Goal: Submit feedback/report problem

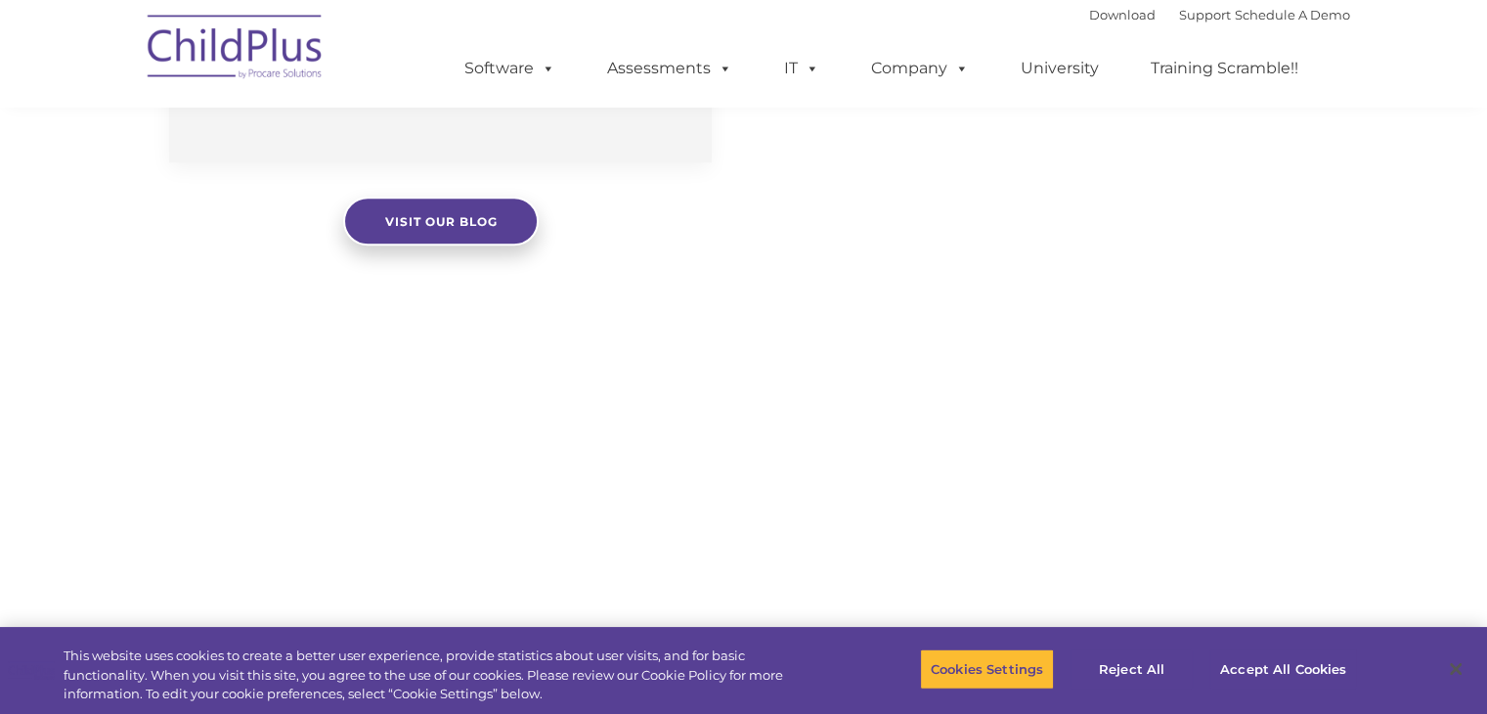
scroll to position [1576, 0]
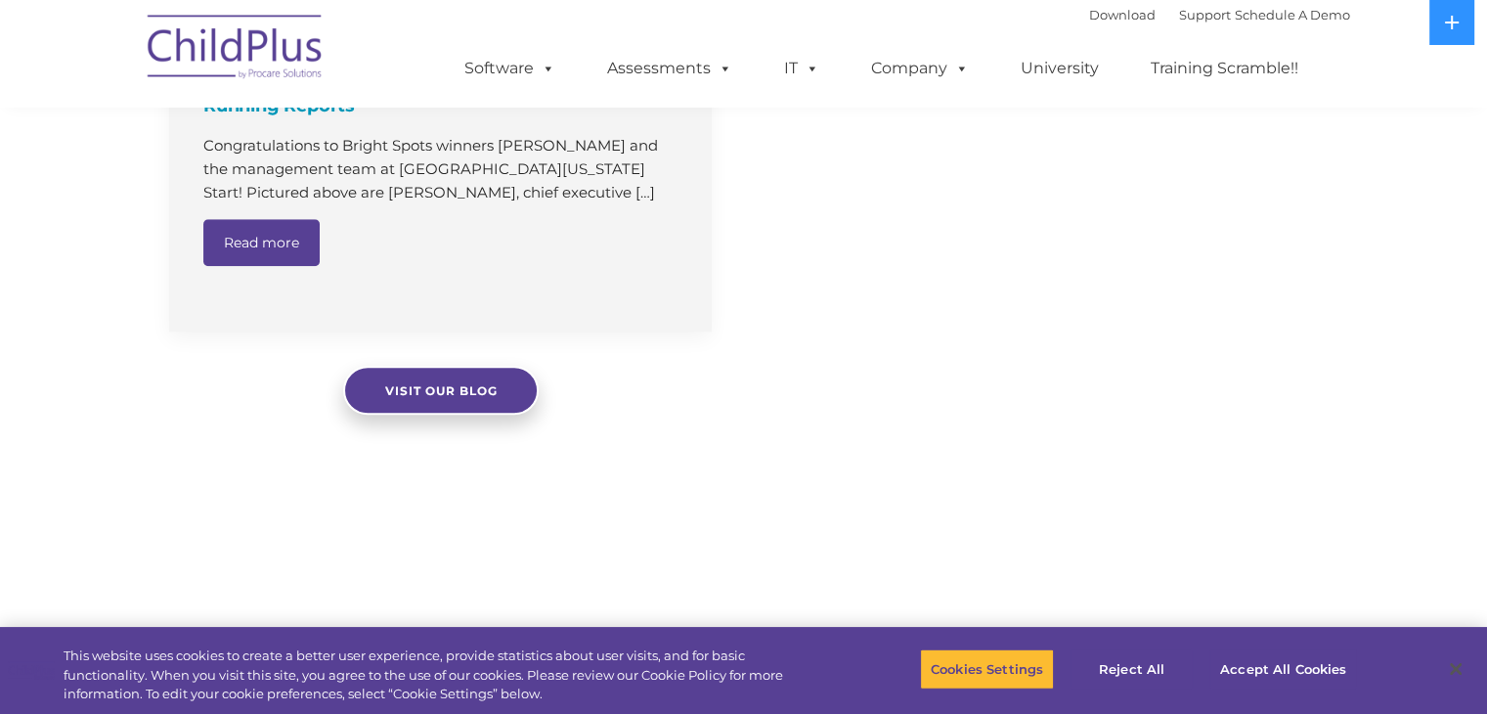
select select "MEDIUM"
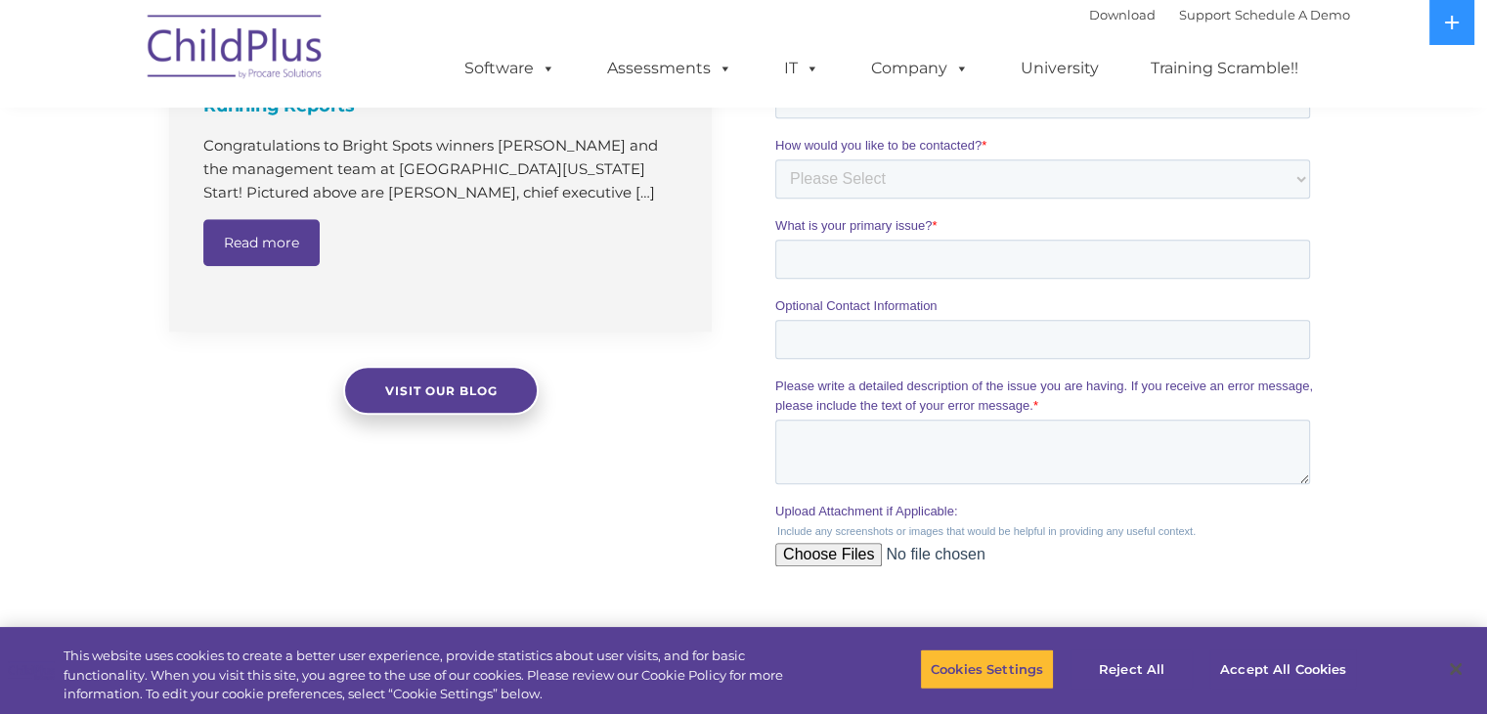
scroll to position [0, 0]
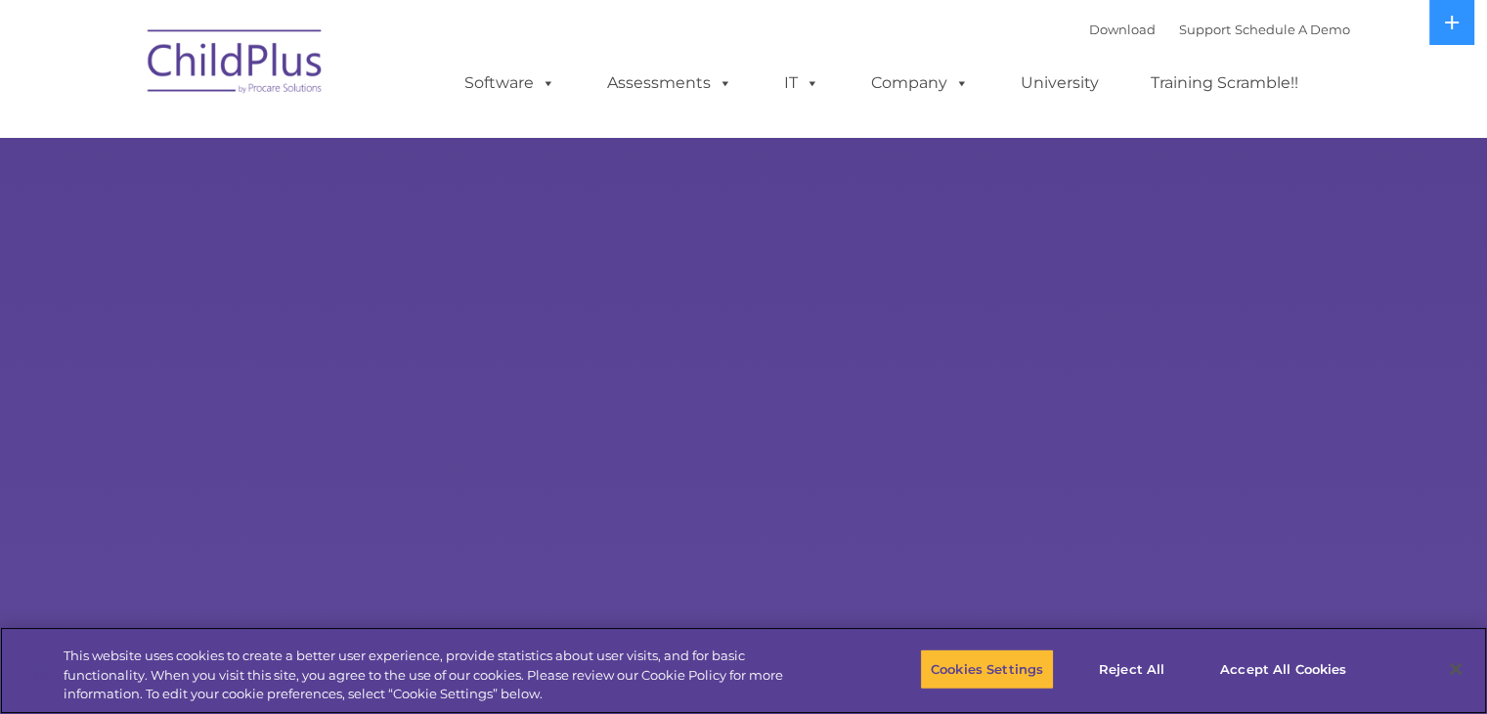
select select "MEDIUM"
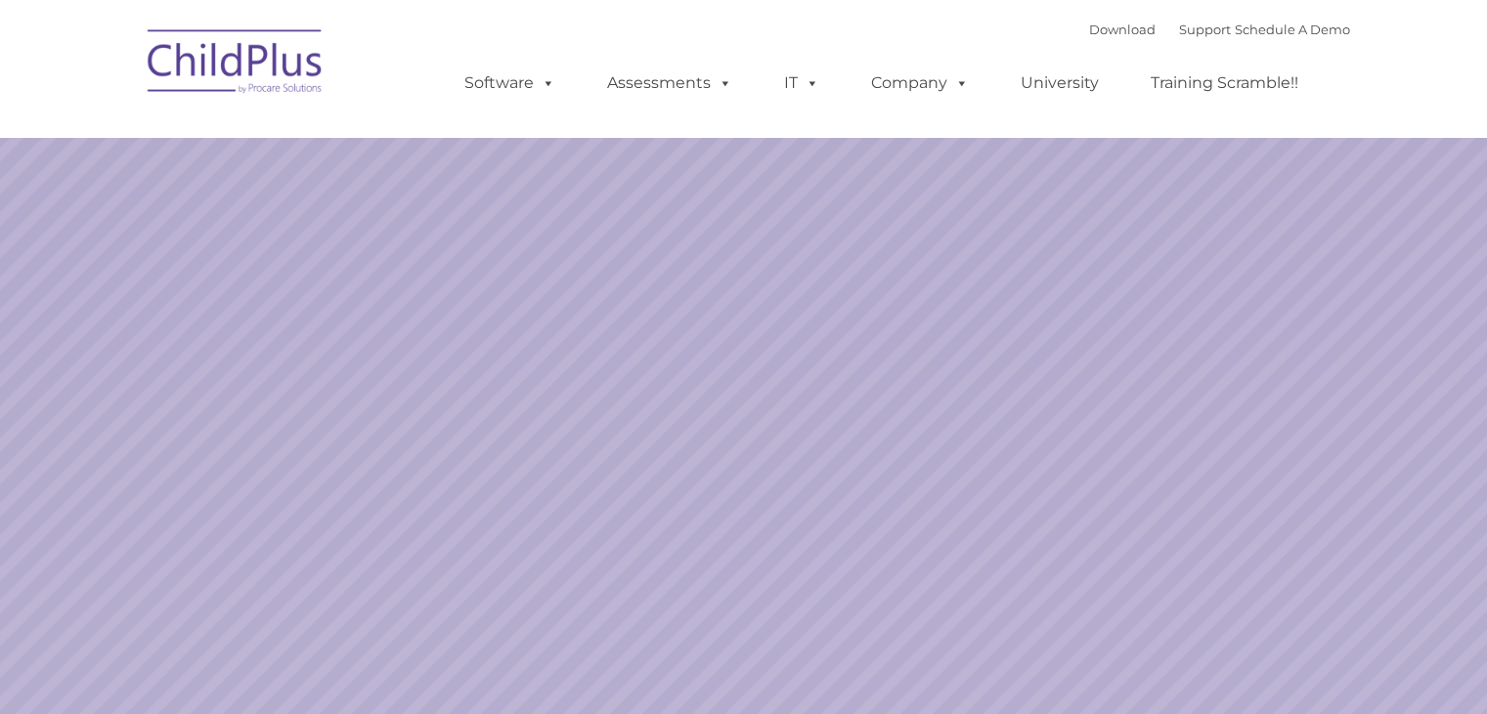
select select "MEDIUM"
